Goal: Navigation & Orientation: Find specific page/section

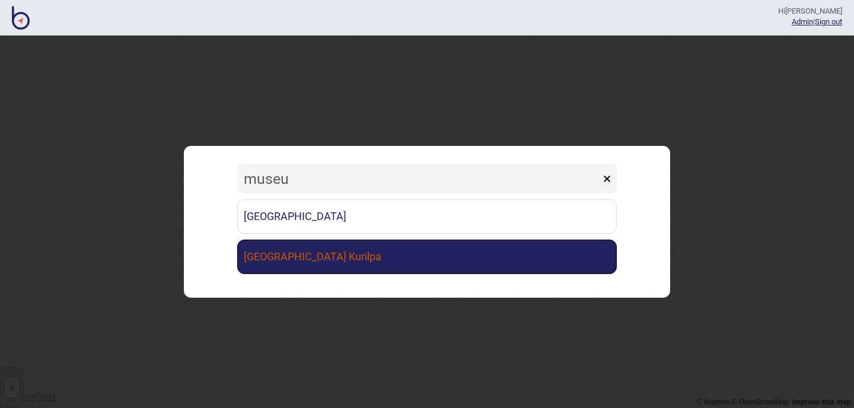
type input "museu"
click at [358, 260] on link "[GEOGRAPHIC_DATA] Kurilpa" at bounding box center [427, 257] width 380 height 34
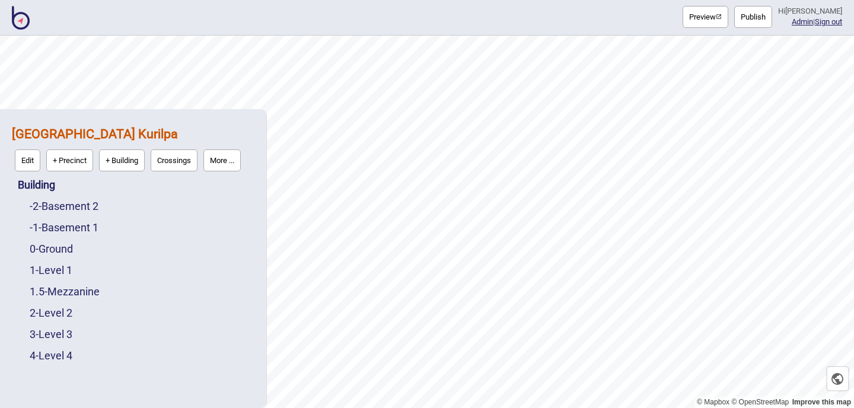
click at [233, 164] on button "More ..." at bounding box center [221, 160] width 37 height 22
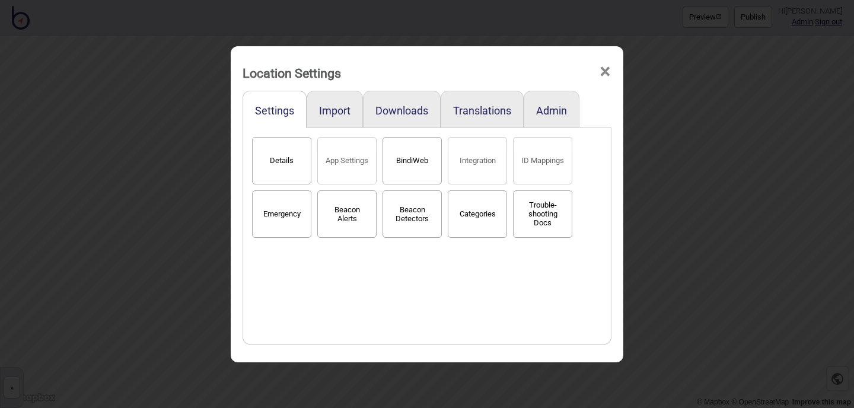
click at [412, 154] on button "BindiWeb" at bounding box center [412, 160] width 59 height 47
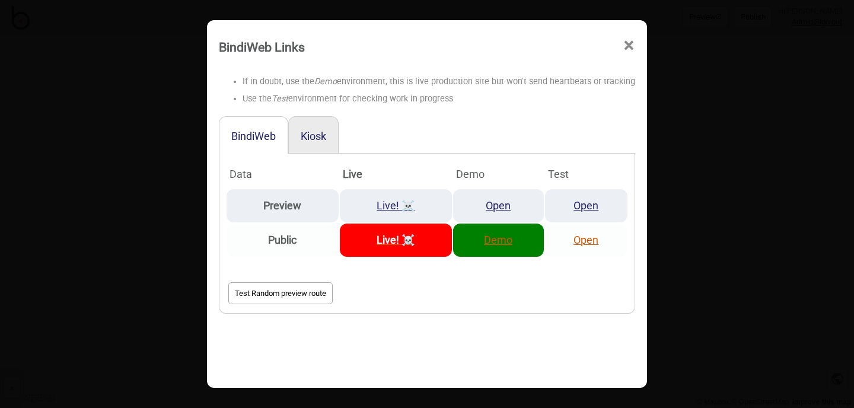
click at [509, 246] on link "Demo" at bounding box center [498, 240] width 28 height 12
click at [499, 248] on td "Demo" at bounding box center [498, 240] width 91 height 33
click at [492, 244] on link "Demo" at bounding box center [498, 240] width 28 height 12
